Goal: Task Accomplishment & Management: Use online tool/utility

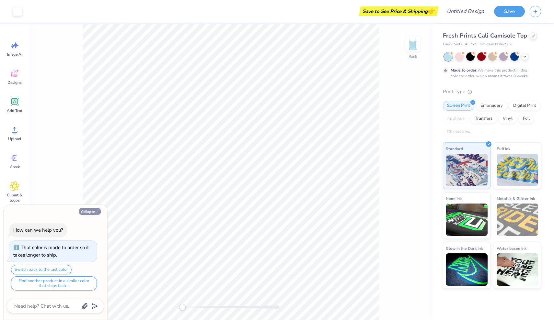
click at [96, 211] on icon "button" at bounding box center [97, 212] width 4 height 4
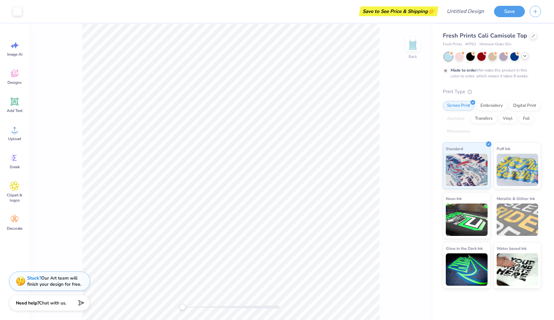
click at [523, 55] on icon at bounding box center [524, 55] width 5 height 5
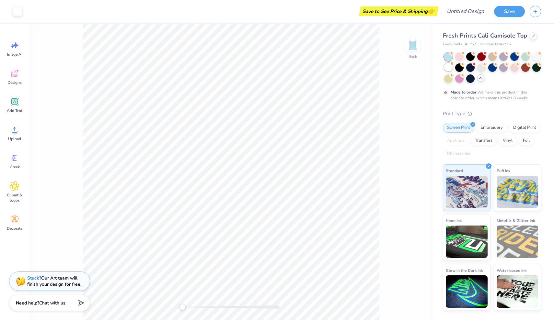
click at [448, 66] on div at bounding box center [448, 67] width 8 height 8
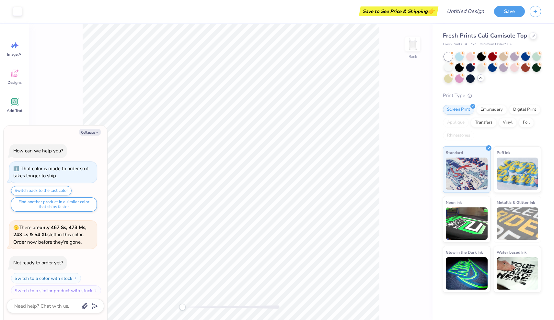
scroll to position [36, 0]
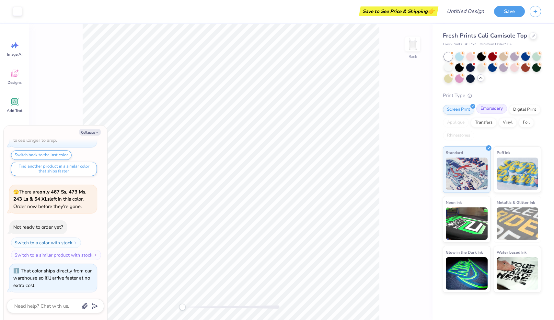
click at [495, 110] on div "Embroidery" at bounding box center [491, 109] width 31 height 10
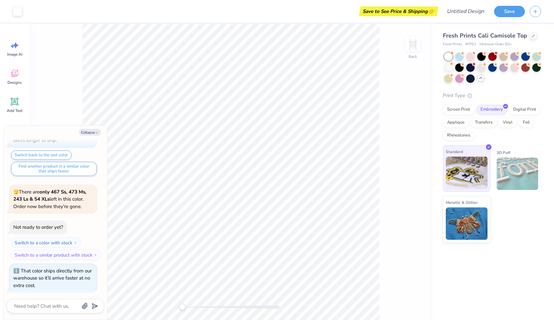
click at [470, 155] on div "Standard" at bounding box center [467, 168] width 48 height 47
click at [488, 146] on div at bounding box center [489, 147] width 6 height 6
click at [14, 72] on icon at bounding box center [15, 74] width 10 height 10
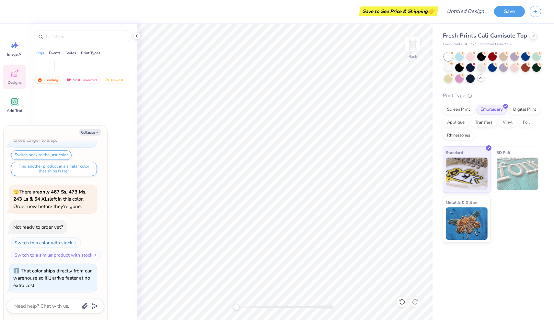
type textarea "x"
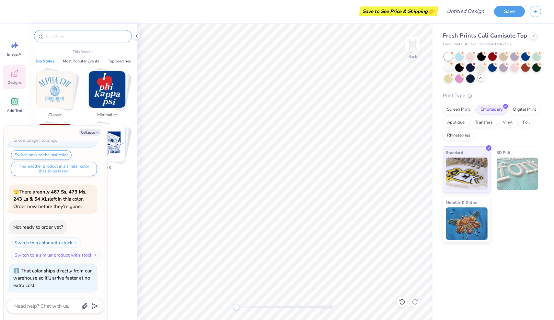
click at [73, 37] on input "text" at bounding box center [86, 36] width 83 height 6
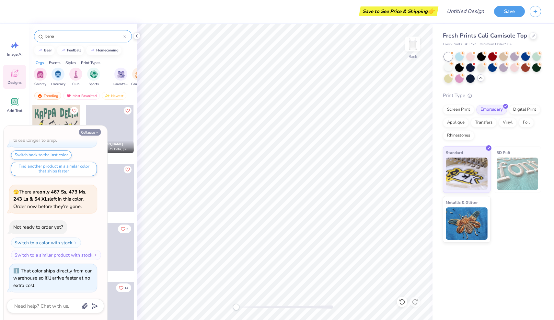
type input "bana"
click at [89, 131] on button "Collapse" at bounding box center [90, 132] width 22 height 7
type textarea "x"
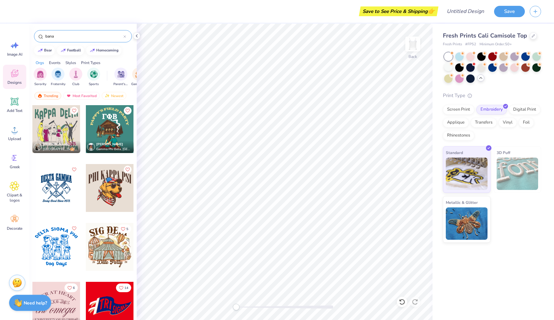
click at [89, 38] on input "bana" at bounding box center [84, 36] width 79 height 6
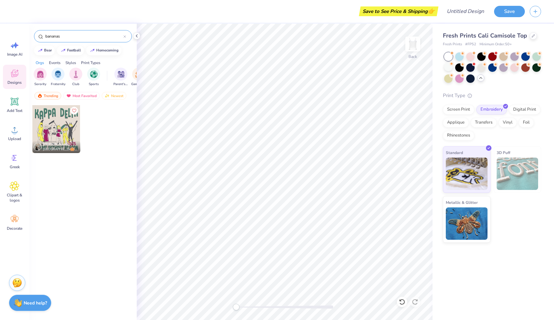
type input "bananas"
click at [72, 61] on div "Styles" at bounding box center [70, 63] width 11 height 6
click at [94, 63] on div "Print Types" at bounding box center [90, 63] width 19 height 6
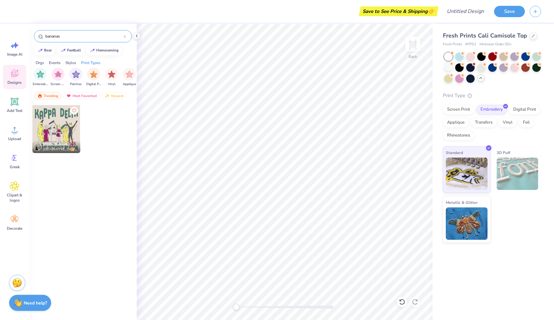
click at [39, 61] on div "Orgs" at bounding box center [40, 63] width 8 height 6
click at [42, 77] on img "filter for Sorority" at bounding box center [40, 73] width 7 height 7
click at [42, 77] on img "filter for Sorority" at bounding box center [40, 74] width 7 height 7
click at [56, 62] on div "Events" at bounding box center [55, 63] width 12 height 6
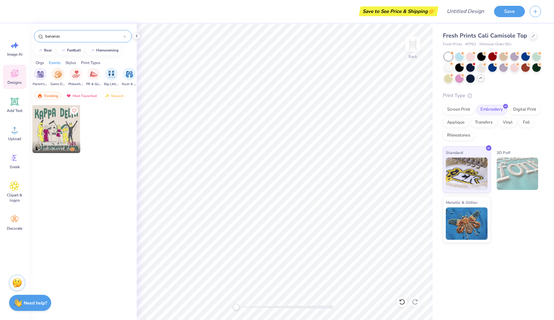
click at [68, 61] on div "Styles" at bounding box center [70, 63] width 11 height 6
click at [43, 80] on div "Classic" at bounding box center [40, 76] width 13 height 19
click at [69, 33] on input "bananas" at bounding box center [84, 36] width 79 height 6
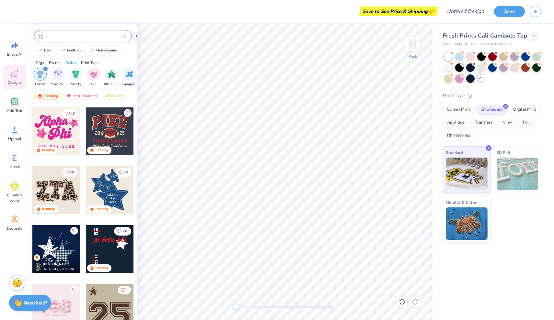
scroll to position [471, 0]
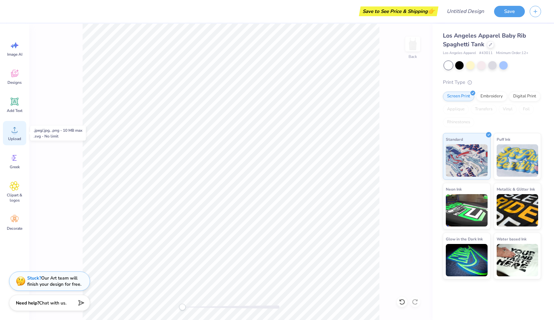
click at [17, 134] on icon at bounding box center [15, 130] width 10 height 10
click at [17, 225] on div "Decorate" at bounding box center [14, 223] width 23 height 24
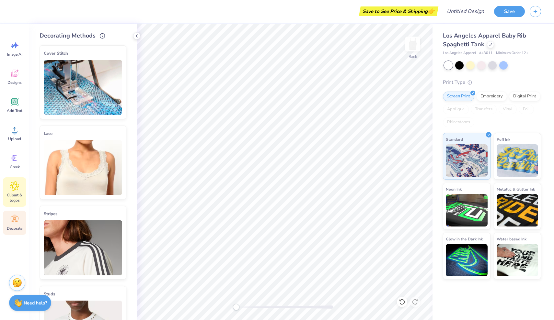
click at [17, 185] on icon at bounding box center [14, 186] width 9 height 10
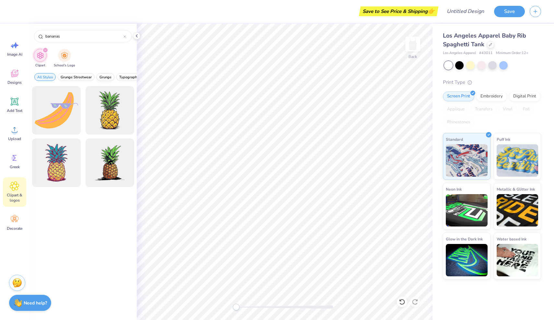
type input "bananas"
click at [108, 79] on span "Grunge" at bounding box center [105, 77] width 12 height 5
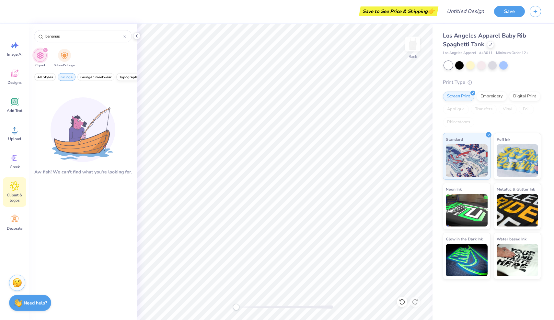
click at [122, 76] on span "Typography" at bounding box center [129, 77] width 20 height 5
click at [46, 78] on span "All Styles" at bounding box center [45, 77] width 16 height 5
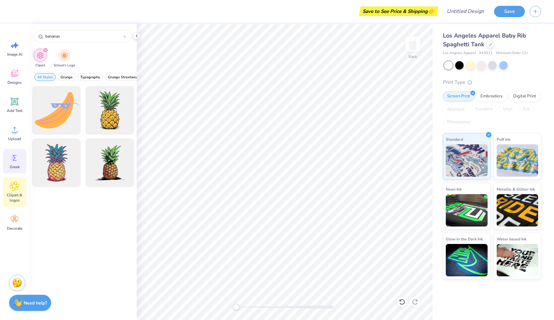
click at [21, 158] on div "Greek" at bounding box center [14, 161] width 23 height 24
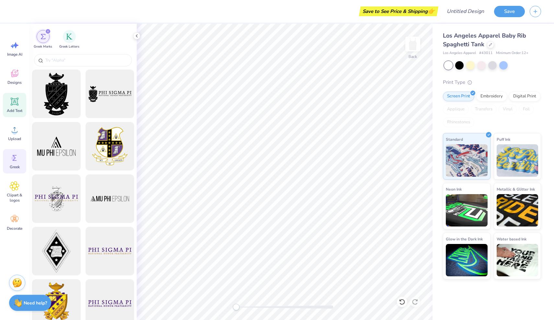
click at [12, 95] on div "Add Text" at bounding box center [14, 105] width 23 height 24
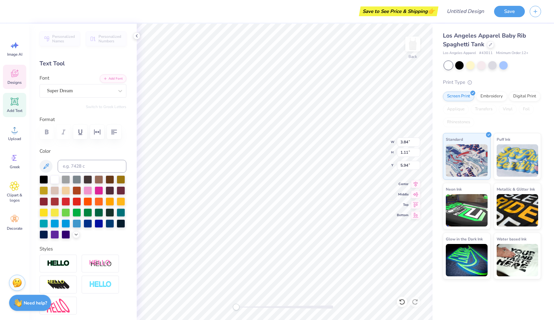
click at [15, 83] on span "Designs" at bounding box center [14, 82] width 14 height 5
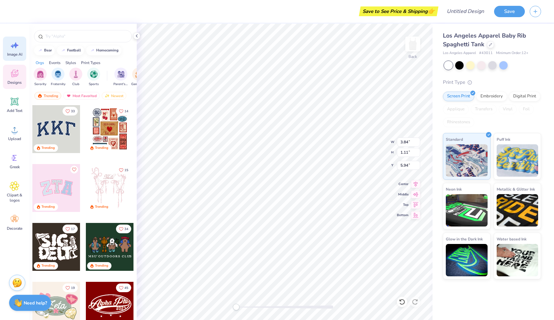
click at [15, 50] on icon at bounding box center [15, 45] width 10 height 10
